Goal: Information Seeking & Learning: Find specific fact

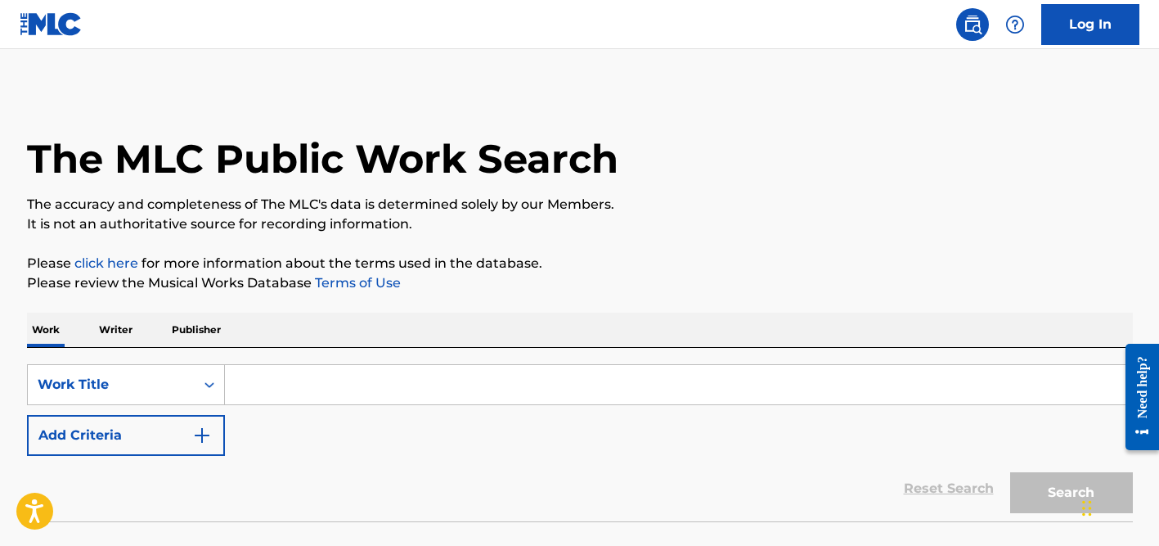
click at [285, 390] on input "Search Form" at bounding box center [678, 384] width 907 height 39
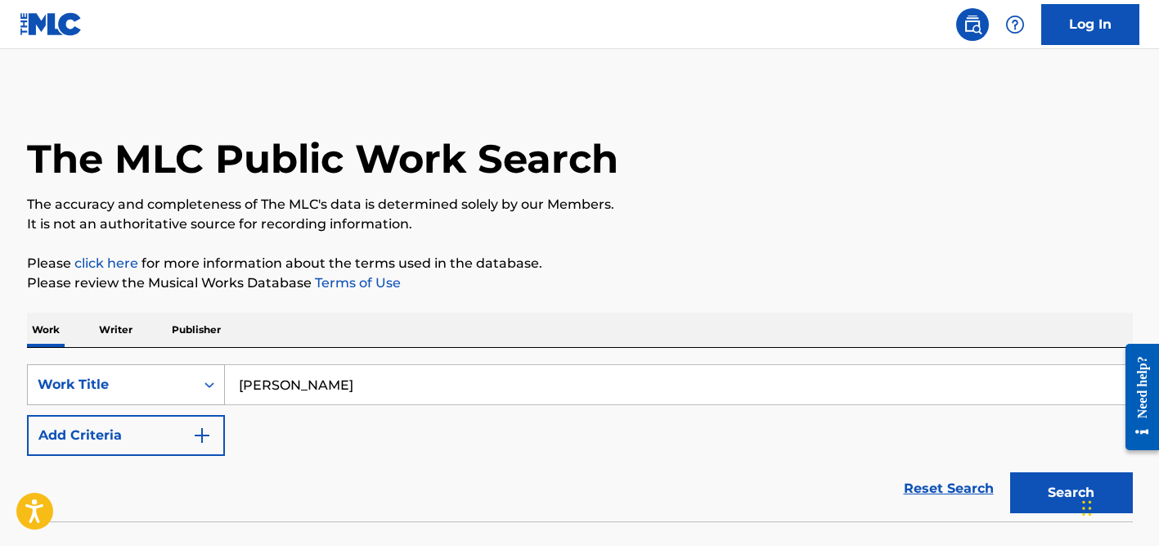
drag, startPoint x: 276, startPoint y: 387, endPoint x: 209, endPoint y: 386, distance: 66.3
click at [209, 387] on div "SearchWithCriteria9d336125-ce7a-4903-92dd-e67285a4f329 Work Title [PERSON_NAME]…" at bounding box center [580, 384] width 1106 height 41
drag, startPoint x: 272, startPoint y: 384, endPoint x: 167, endPoint y: 376, distance: 105.0
click at [167, 376] on div "SearchWithCriteria9d336125-ce7a-4903-92dd-e67285a4f329 Work Title [PERSON_NAME]…" at bounding box center [580, 384] width 1106 height 41
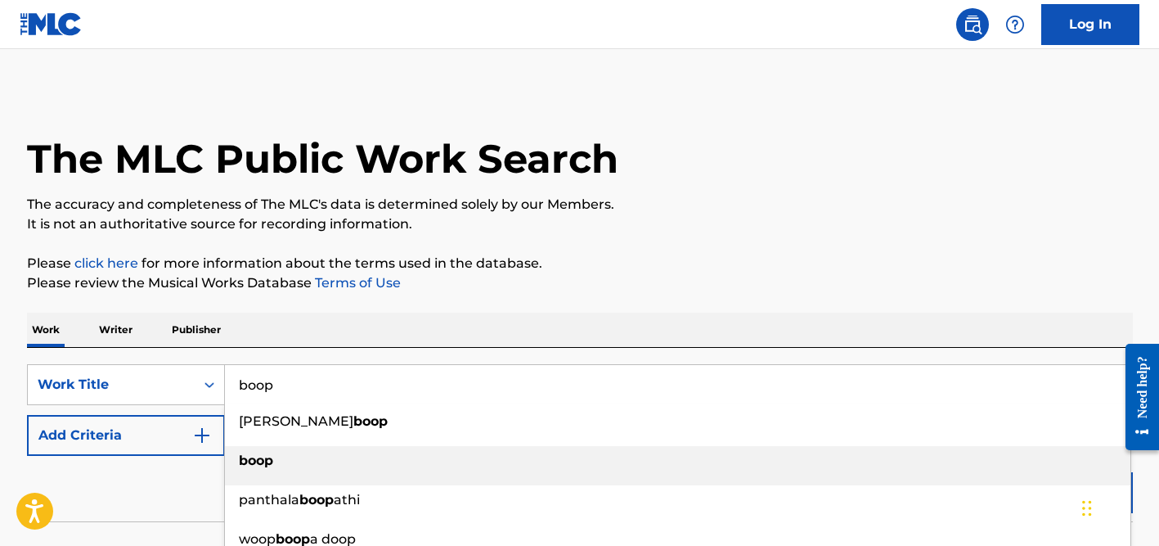
click at [263, 464] on strong "boop" at bounding box center [256, 460] width 34 height 16
type input "boop"
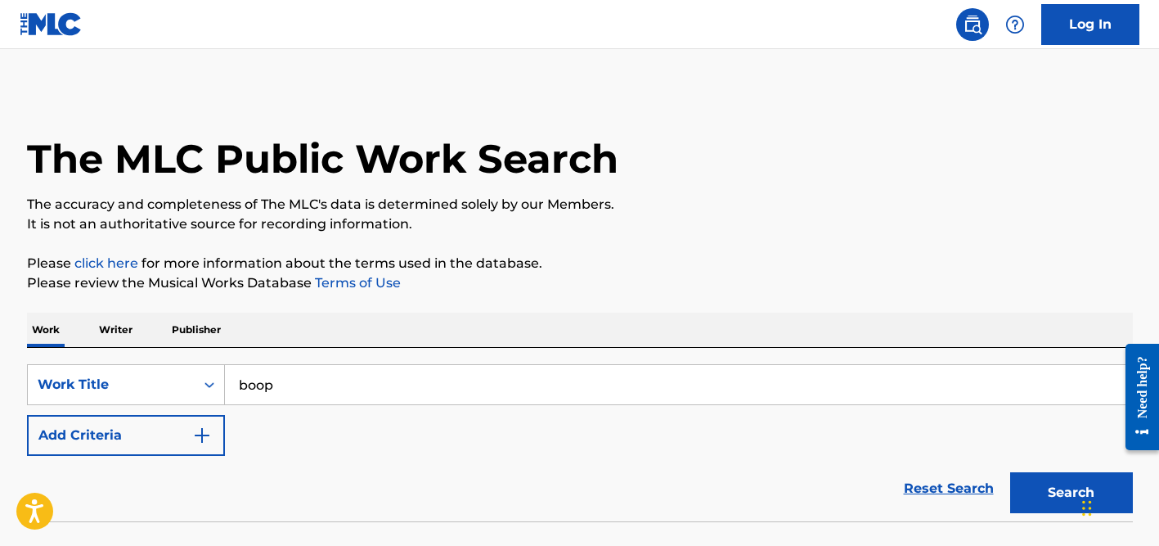
click at [308, 398] on input "boop" at bounding box center [678, 384] width 907 height 39
click at [1010, 472] on button "Search" at bounding box center [1071, 492] width 123 height 41
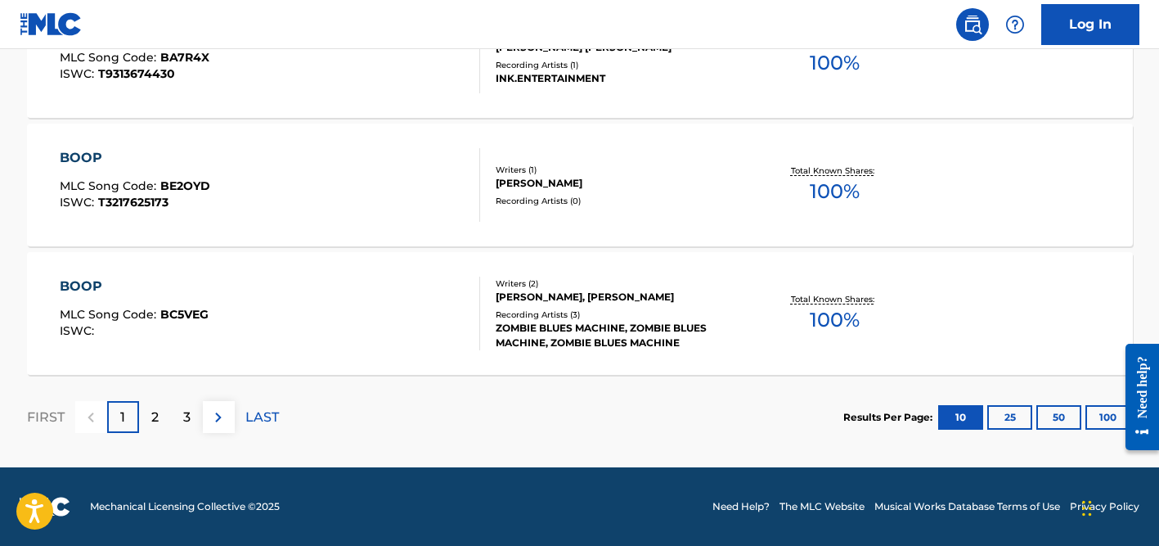
click at [1093, 423] on button "100" at bounding box center [1107, 417] width 45 height 25
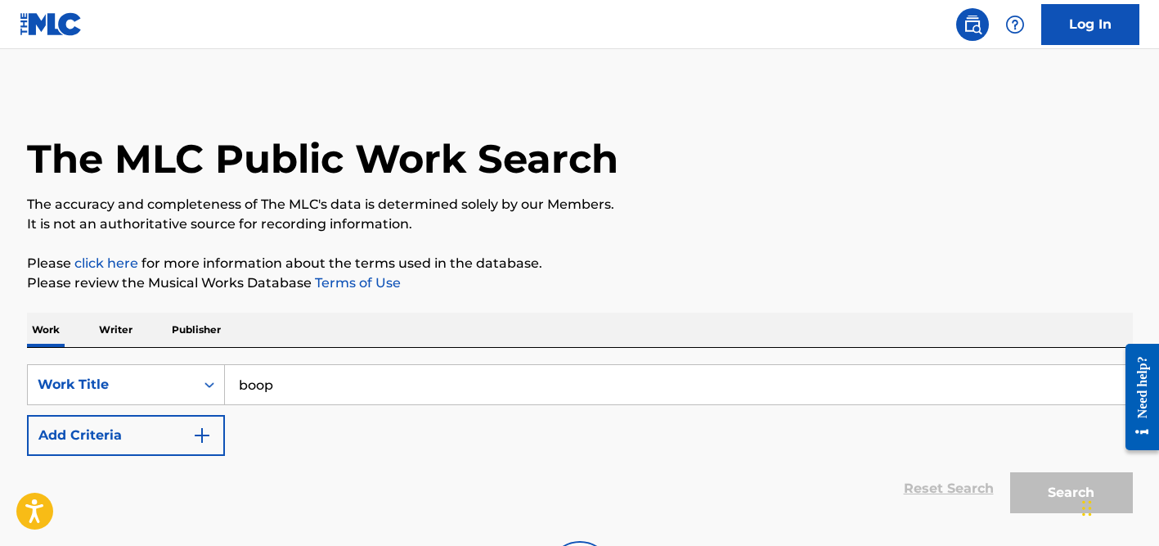
click at [159, 432] on button "Add Criteria" at bounding box center [126, 435] width 198 height 41
